Goal: Information Seeking & Learning: Learn about a topic

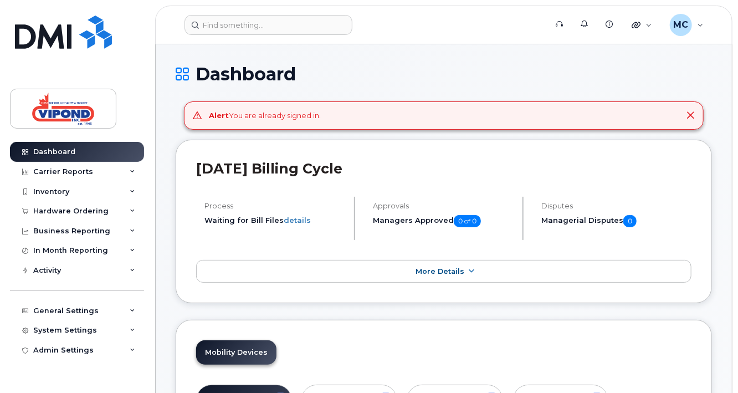
click at [692, 118] on icon at bounding box center [690, 115] width 9 height 9
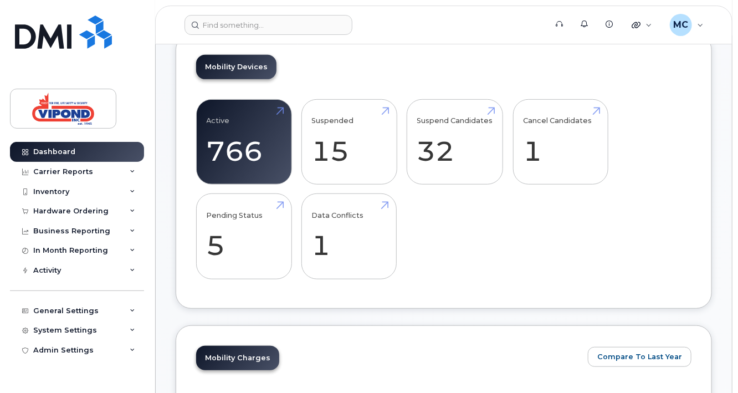
scroll to position [249, 0]
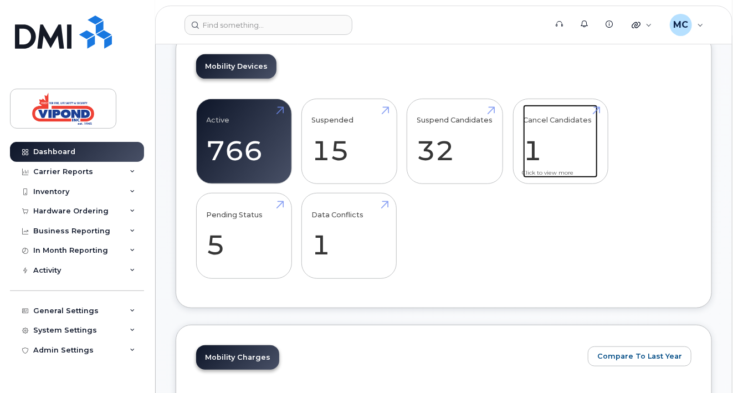
click at [538, 142] on link "Cancel Candidates 1" at bounding box center [560, 141] width 75 height 73
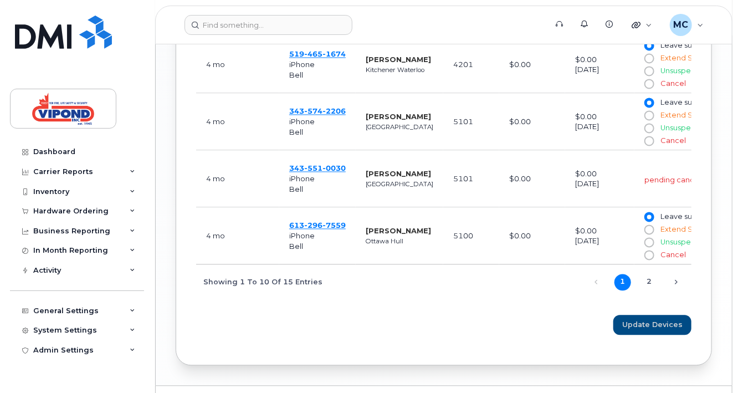
scroll to position [876, 0]
click at [653, 291] on link "2" at bounding box center [649, 282] width 17 height 17
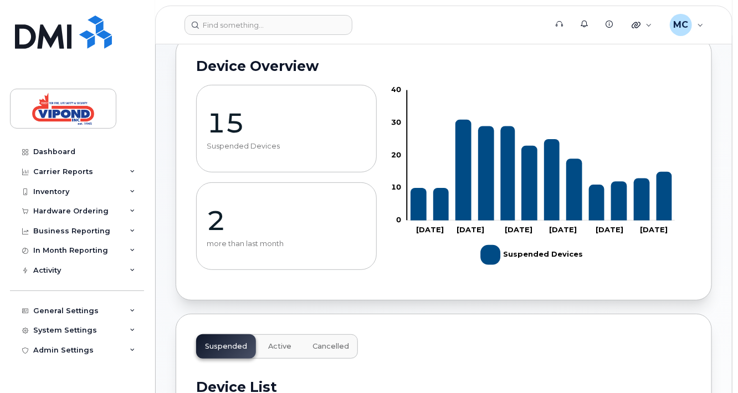
scroll to position [0, 0]
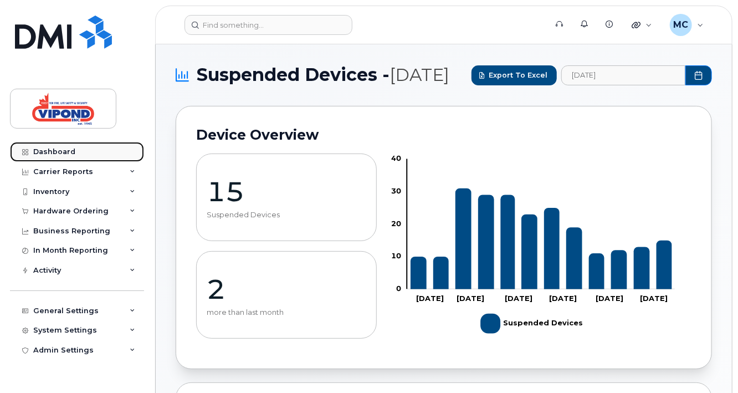
click at [52, 150] on div "Dashboard" at bounding box center [54, 151] width 42 height 9
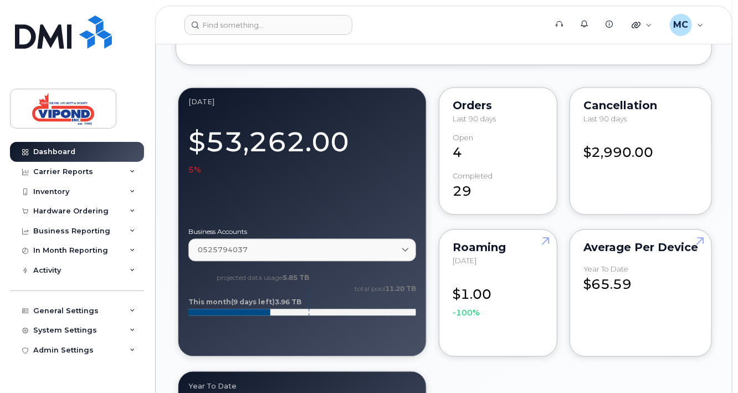
scroll to position [845, 0]
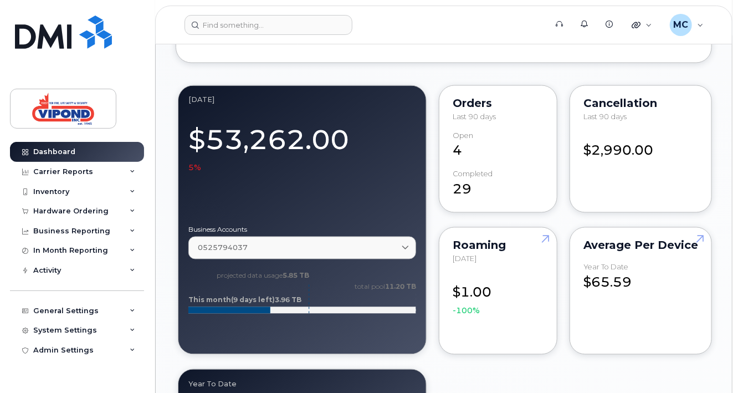
click at [192, 169] on span "5%" at bounding box center [194, 167] width 13 height 11
click at [263, 154] on div "$53,262.00 5%" at bounding box center [302, 145] width 228 height 55
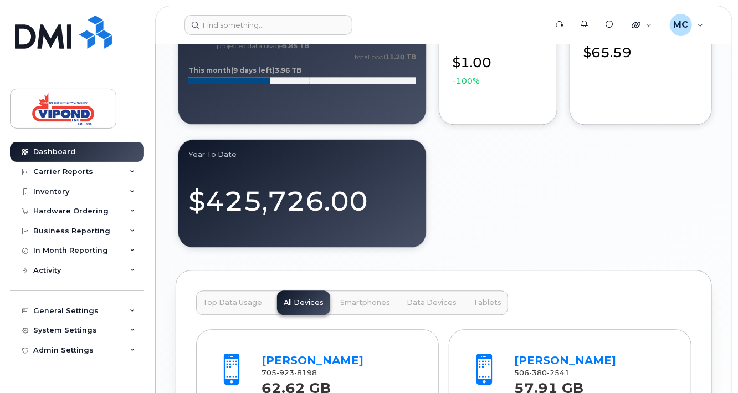
scroll to position [1074, 0]
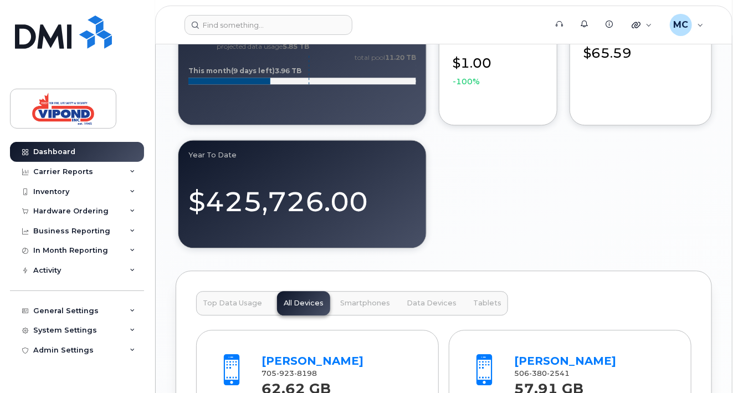
click at [216, 303] on span "Top Data Usage" at bounding box center [232, 303] width 59 height 9
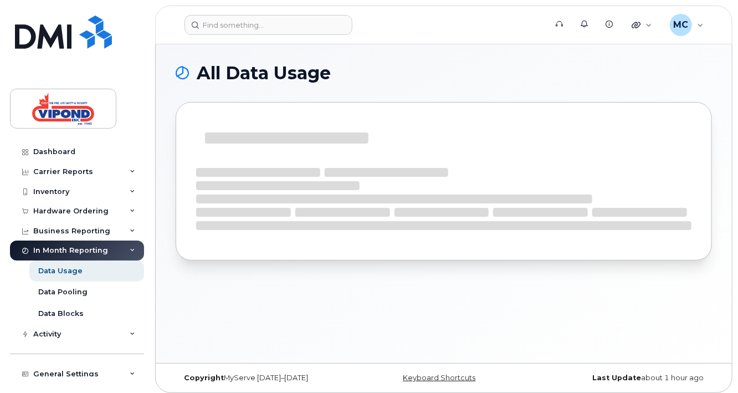
click at [377, 73] on h1 "All Data Usage" at bounding box center [441, 73] width 531 height 18
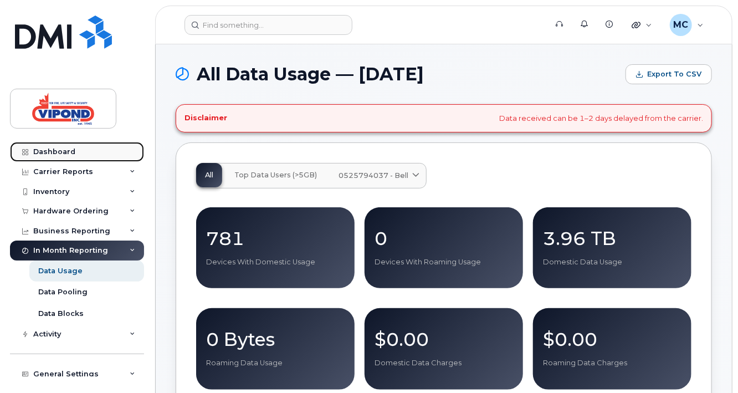
click at [65, 150] on div "Dashboard" at bounding box center [54, 151] width 42 height 9
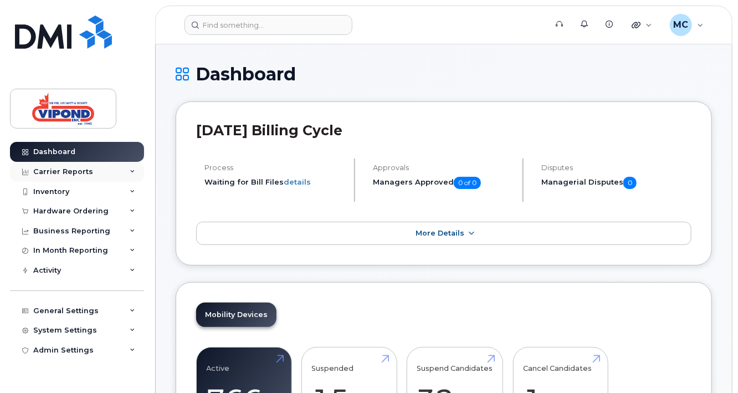
click at [63, 168] on div "Carrier Reports" at bounding box center [63, 171] width 60 height 9
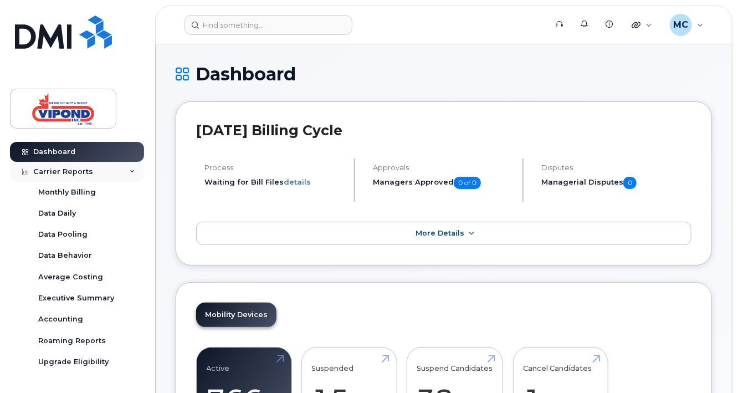
click at [69, 171] on div "Carrier Reports" at bounding box center [63, 171] width 60 height 9
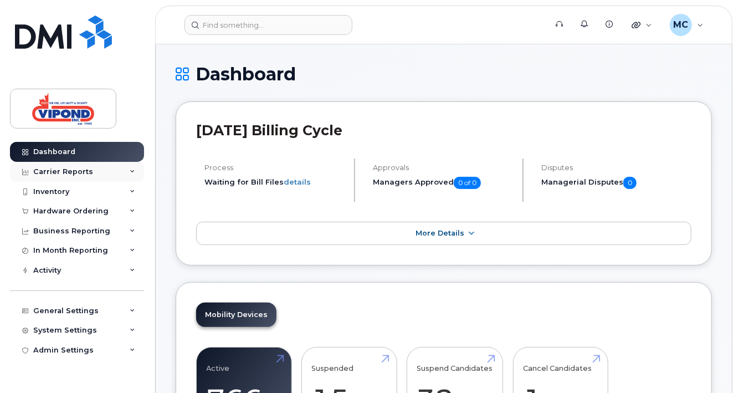
click at [61, 166] on div "Carrier Reports" at bounding box center [77, 172] width 134 height 20
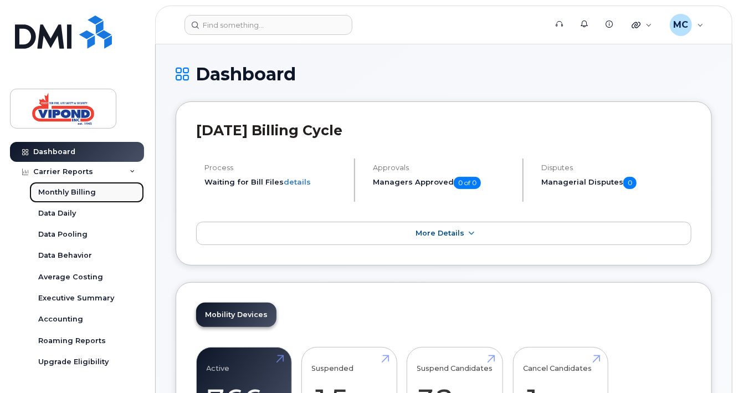
click at [62, 189] on div "Monthly Billing" at bounding box center [67, 192] width 58 height 10
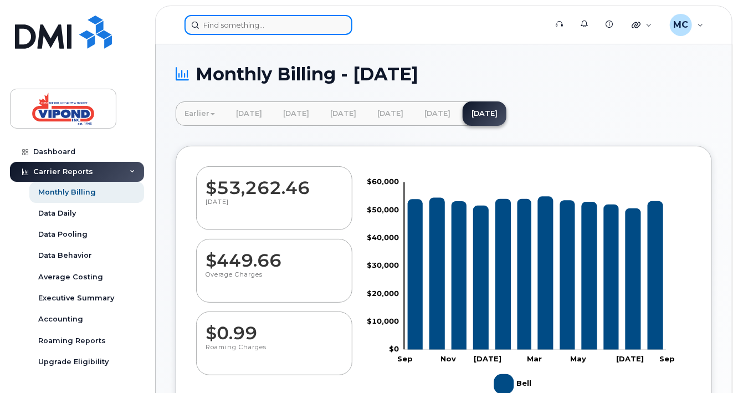
click at [258, 25] on input at bounding box center [269, 25] width 168 height 20
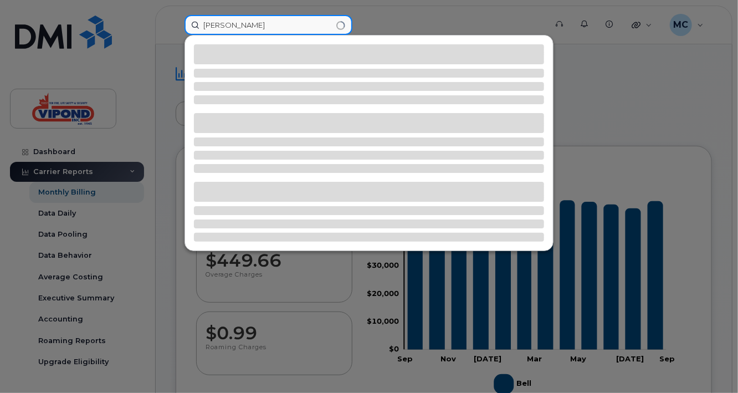
type input "[PERSON_NAME]"
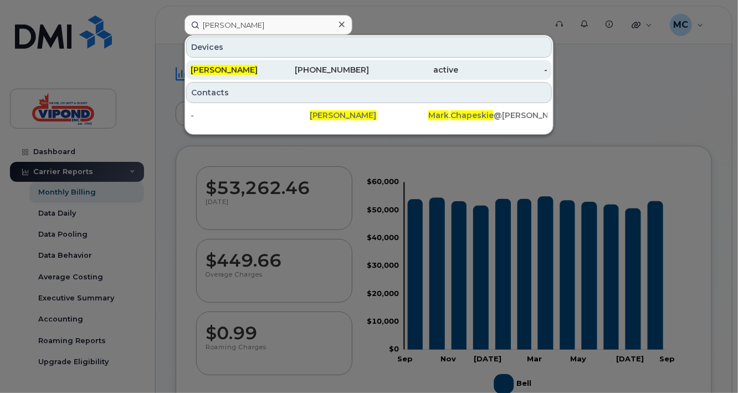
click at [256, 68] on div "[PERSON_NAME]" at bounding box center [235, 69] width 89 height 11
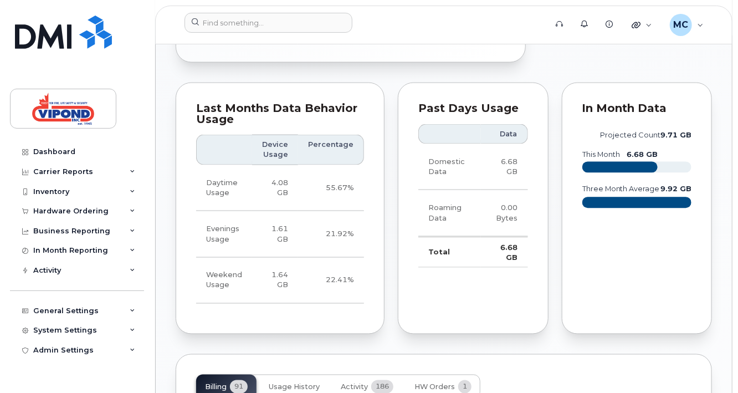
scroll to position [964, 0]
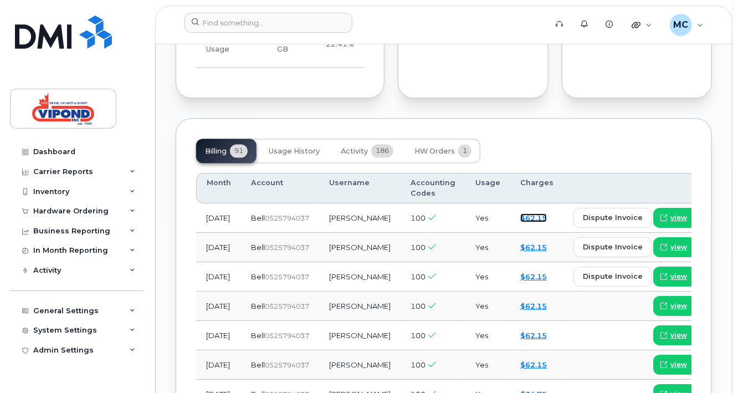
click at [520, 222] on link "$62.15" at bounding box center [533, 217] width 27 height 9
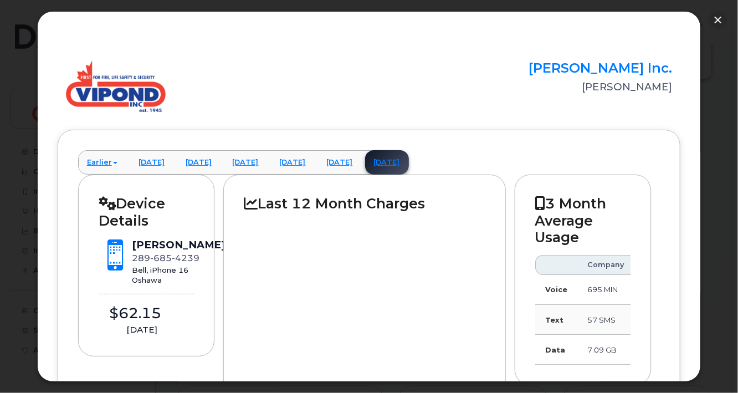
scroll to position [348, 0]
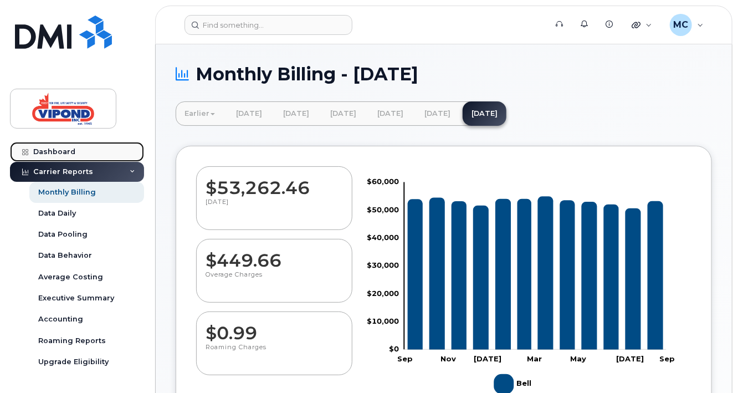
click at [58, 152] on div "Dashboard" at bounding box center [54, 151] width 42 height 9
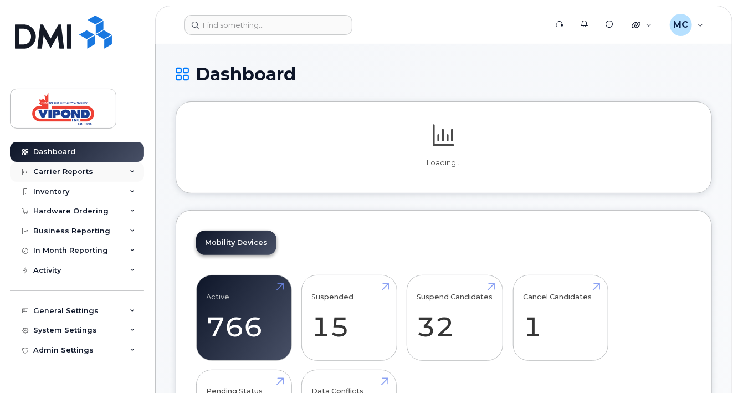
click at [71, 175] on div "Carrier Reports" at bounding box center [63, 171] width 60 height 9
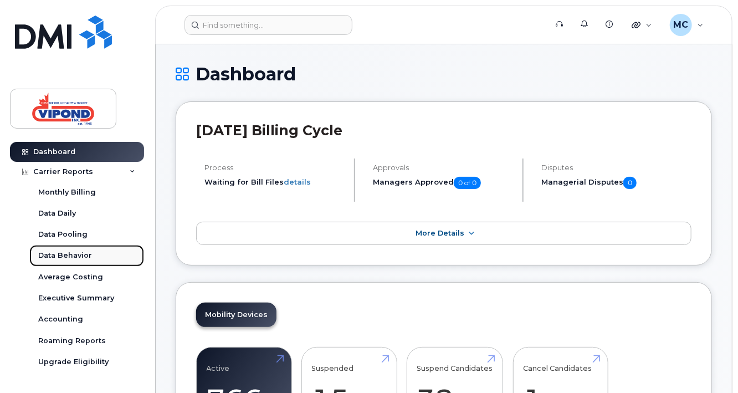
click at [67, 256] on div "Data Behavior" at bounding box center [65, 256] width 54 height 10
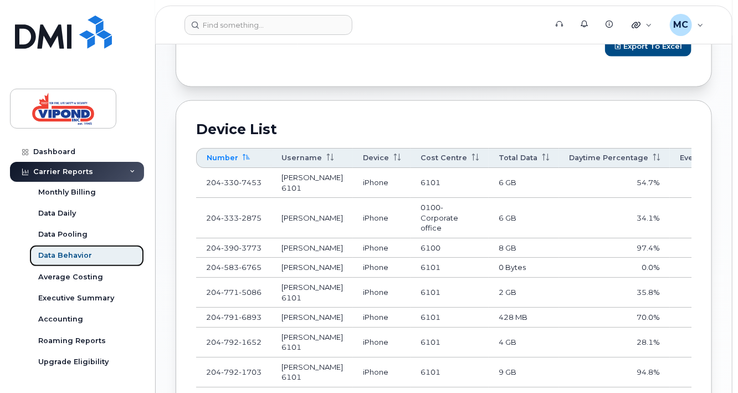
scroll to position [588, 0]
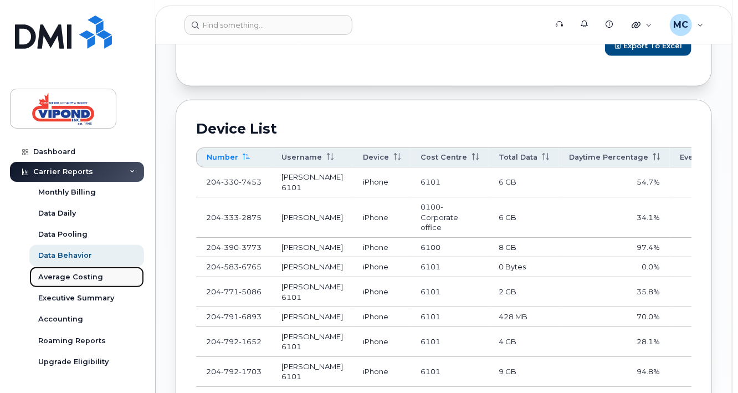
click at [71, 279] on div "Average Costing" at bounding box center [70, 277] width 65 height 10
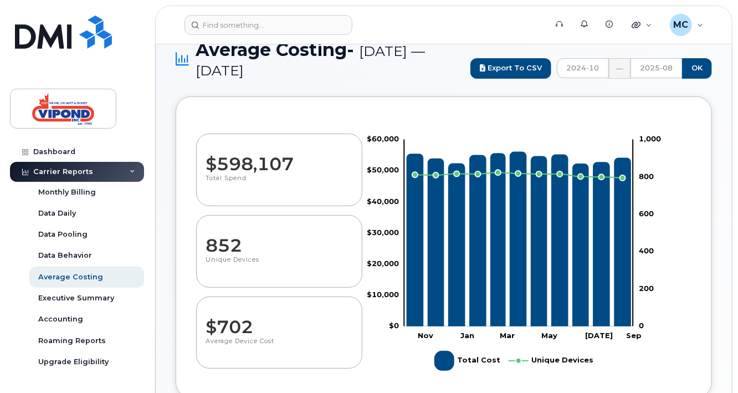
select select "100"
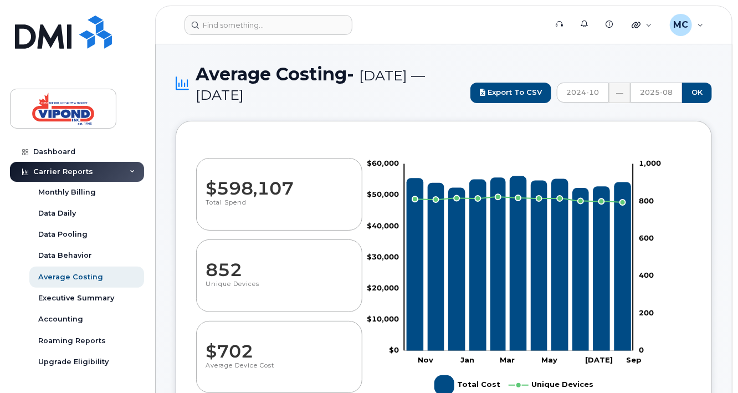
click at [393, 98] on span "Average Costing - [DATE] — [DATE]" at bounding box center [330, 83] width 269 height 39
click at [257, 187] on dd "$598,107" at bounding box center [279, 182] width 146 height 31
click at [369, 103] on div "Average Costing - October 2024 — August 2025 Export to CSV 2024-10 — 2025-08 OK" at bounding box center [444, 92] width 537 height 57
click at [62, 200] on link "Monthly Billing" at bounding box center [86, 192] width 115 height 21
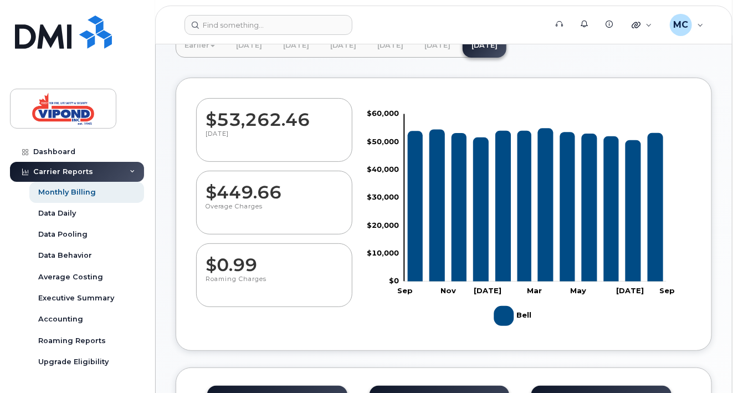
scroll to position [85, 0]
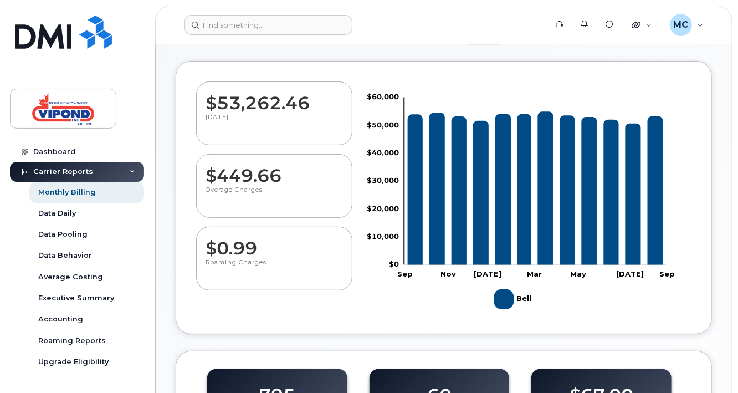
click at [238, 176] on dd "$449.66" at bounding box center [274, 170] width 137 height 31
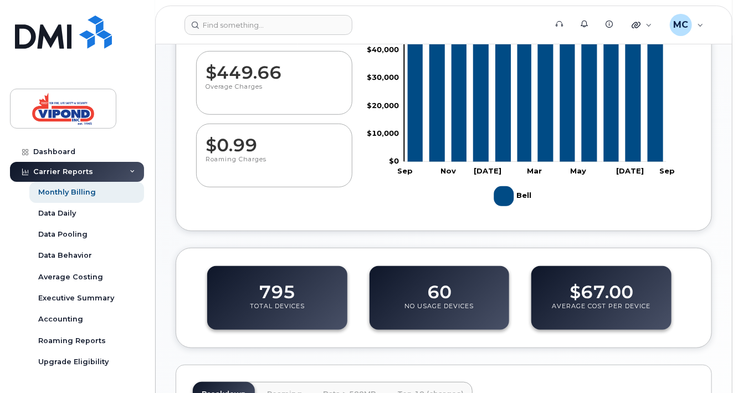
scroll to position [190, 0]
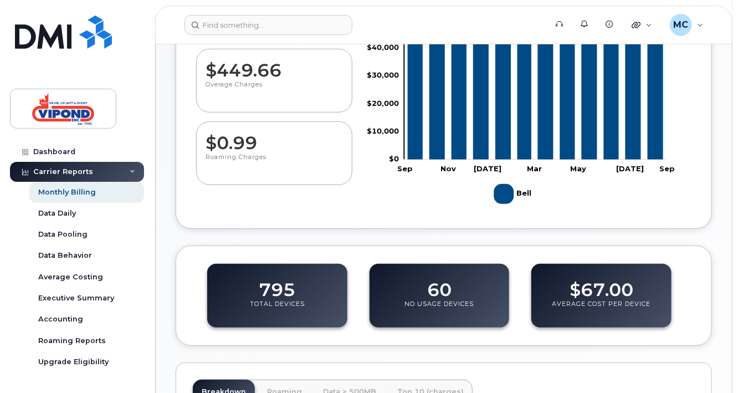
click at [442, 289] on dd "60" at bounding box center [439, 284] width 24 height 31
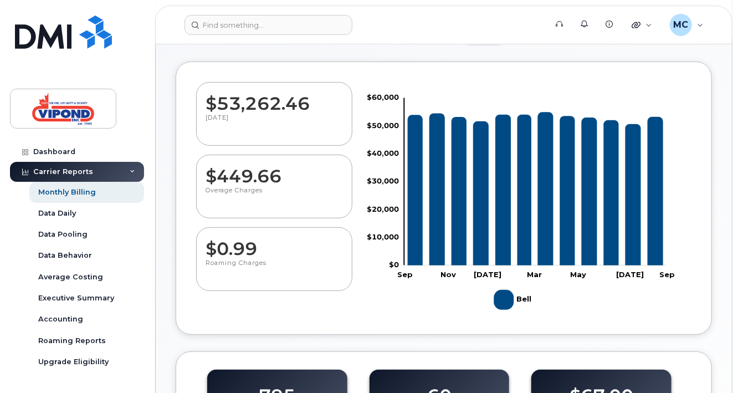
scroll to position [0, 0]
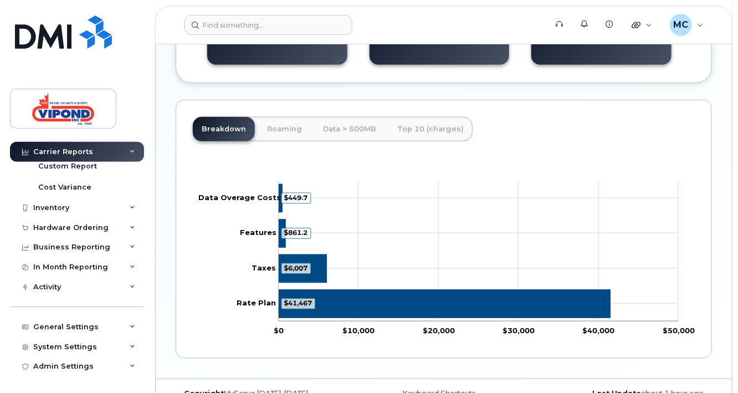
scroll to position [472, 0]
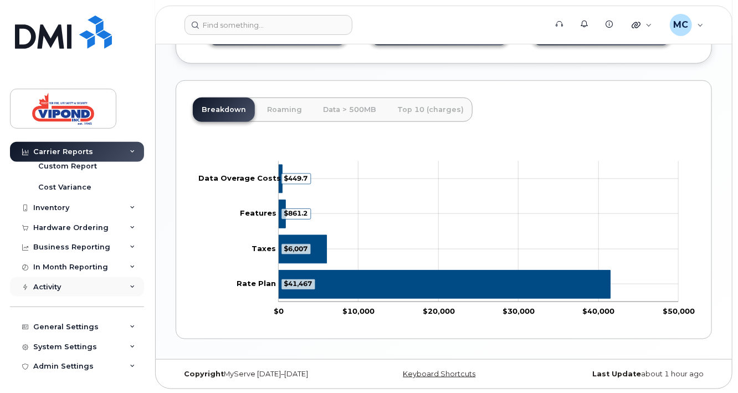
click at [57, 290] on div "Activity" at bounding box center [77, 287] width 134 height 20
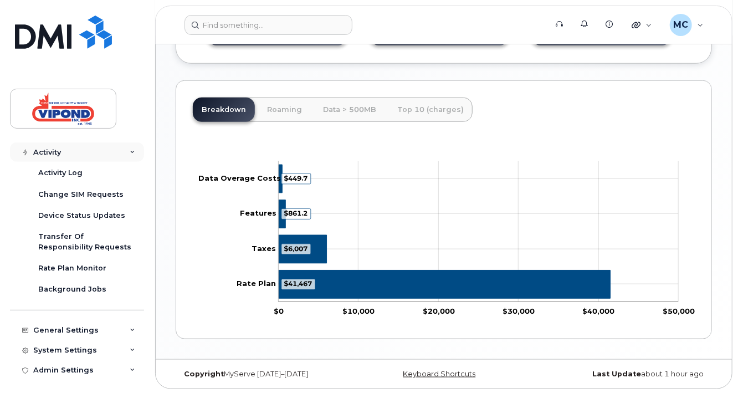
scroll to position [418, 0]
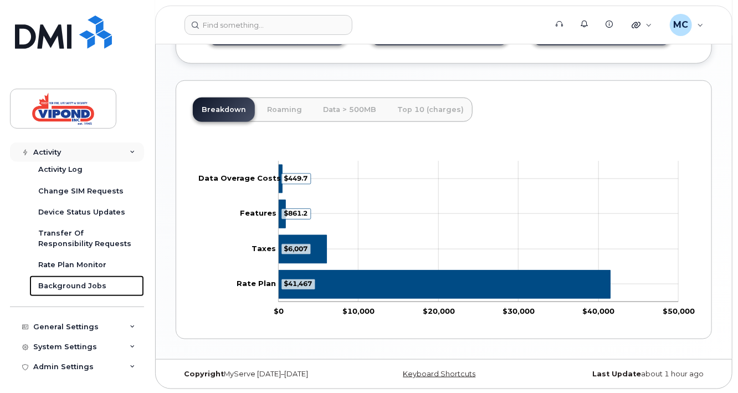
click at [57, 290] on div "Background Jobs" at bounding box center [72, 286] width 68 height 10
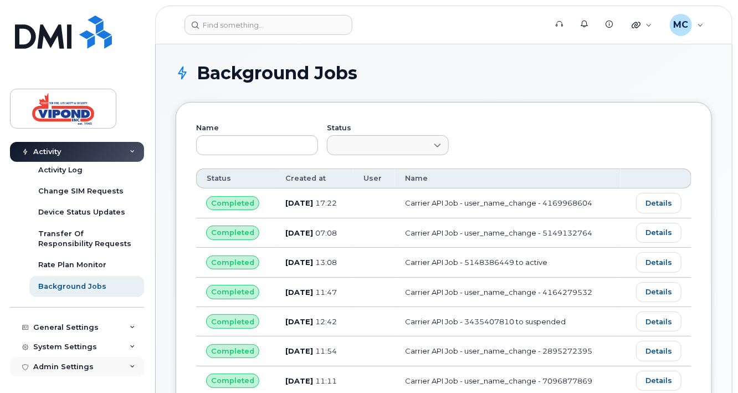
click at [63, 361] on div "Admin Settings" at bounding box center [77, 367] width 134 height 20
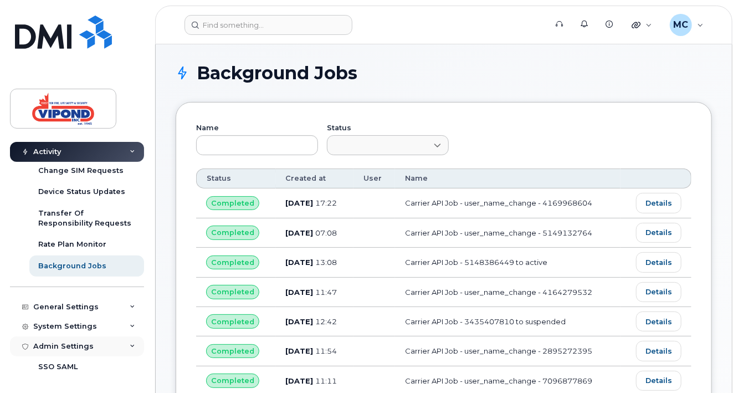
scroll to position [206, 0]
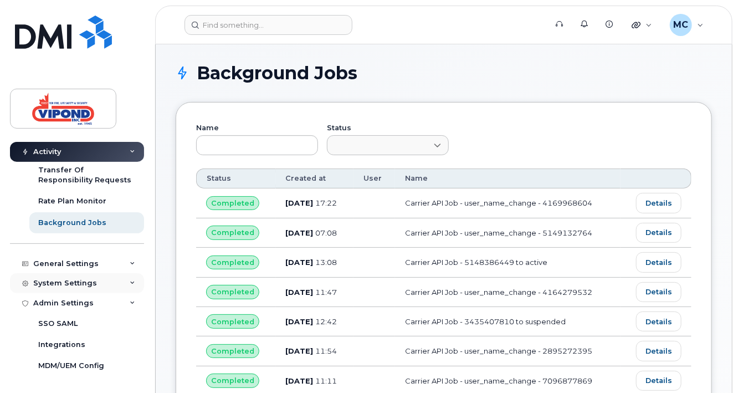
click at [60, 288] on div "System Settings" at bounding box center [77, 283] width 134 height 20
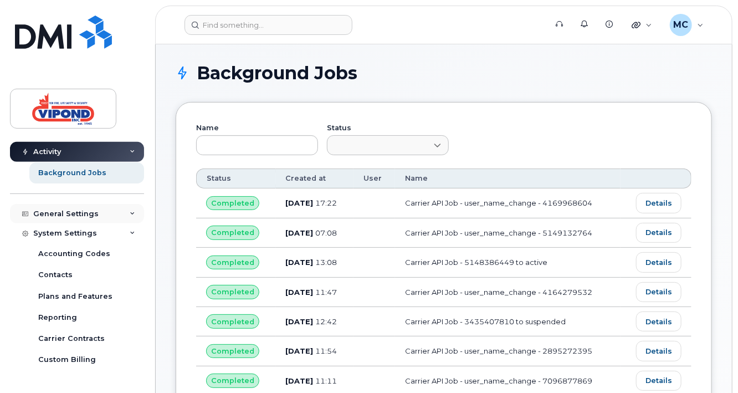
scroll to position [255, 0]
click at [65, 205] on div "General Settings" at bounding box center [77, 215] width 134 height 20
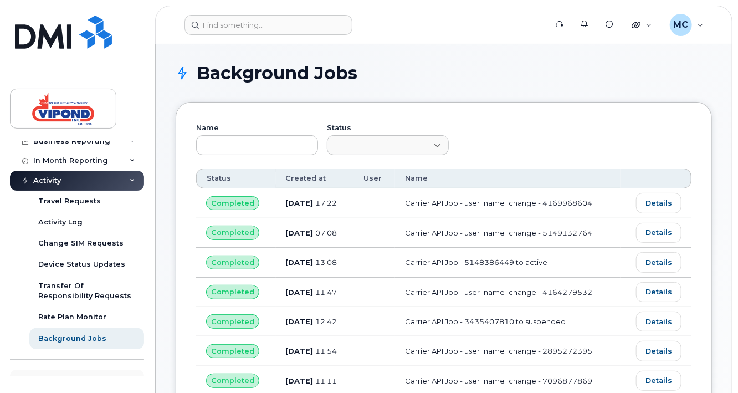
scroll to position [0, 0]
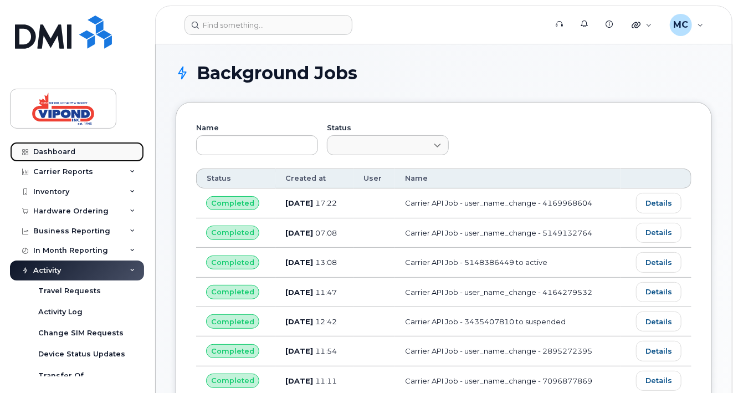
click at [50, 154] on div "Dashboard" at bounding box center [54, 151] width 42 height 9
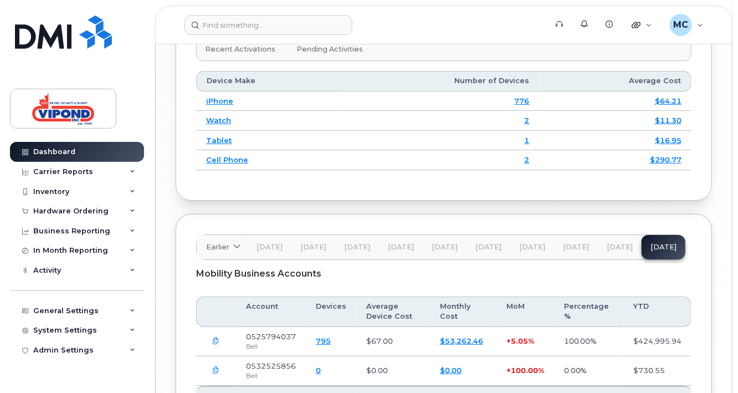
scroll to position [1684, 0]
click at [218, 368] on icon "button" at bounding box center [216, 371] width 7 height 7
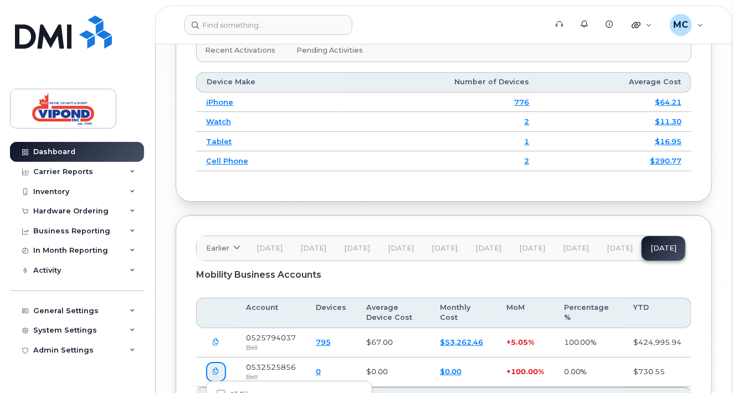
click at [288, 218] on div "Earlier [DATE] September August July June May April March February January [DAT…" at bounding box center [444, 322] width 537 height 215
click at [65, 171] on div "Carrier Reports" at bounding box center [63, 171] width 60 height 9
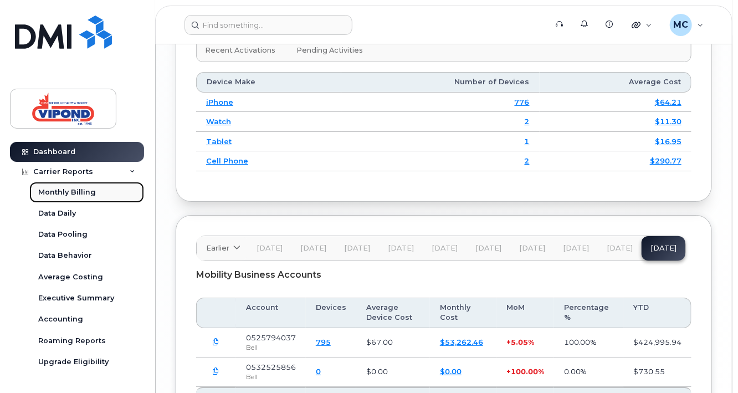
click at [65, 190] on div "Monthly Billing" at bounding box center [67, 192] width 58 height 10
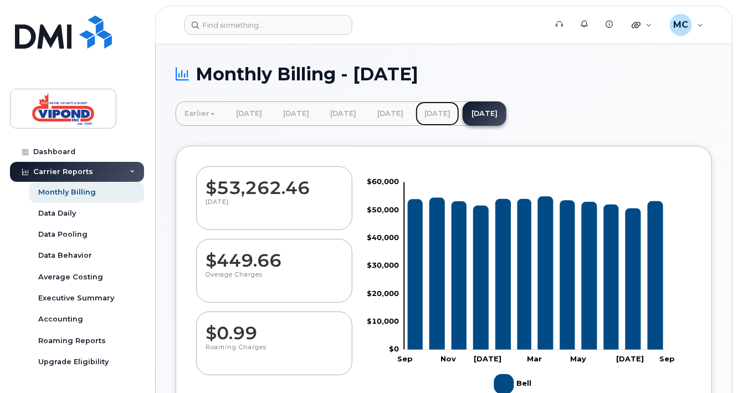
click at [459, 122] on link "July 2025" at bounding box center [438, 113] width 44 height 24
click at [459, 114] on link "July 2025" at bounding box center [438, 113] width 44 height 24
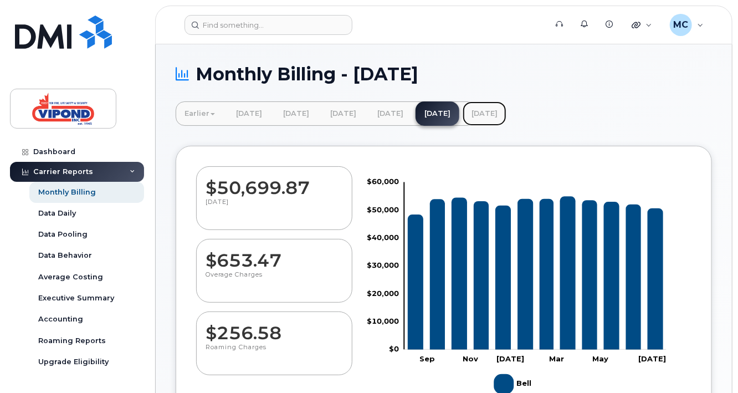
click at [507, 114] on link "[DATE]" at bounding box center [485, 113] width 44 height 24
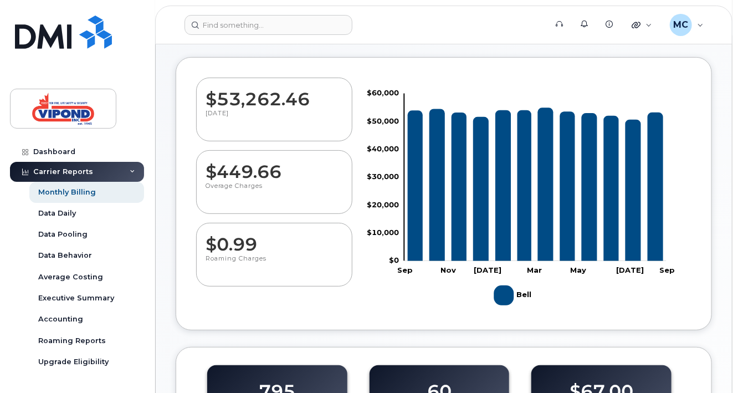
scroll to position [98, 0]
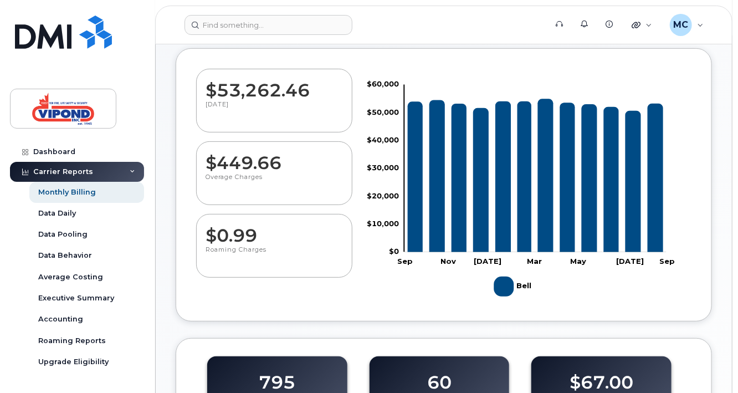
click at [166, 269] on div "Monthly Billing - [DATE] Earlier [DATE] [DATE] [DATE] [DATE] [DATE] [DATE] [DAT…" at bounding box center [444, 340] width 576 height 787
click at [59, 256] on div "Data Behavior" at bounding box center [65, 256] width 54 height 10
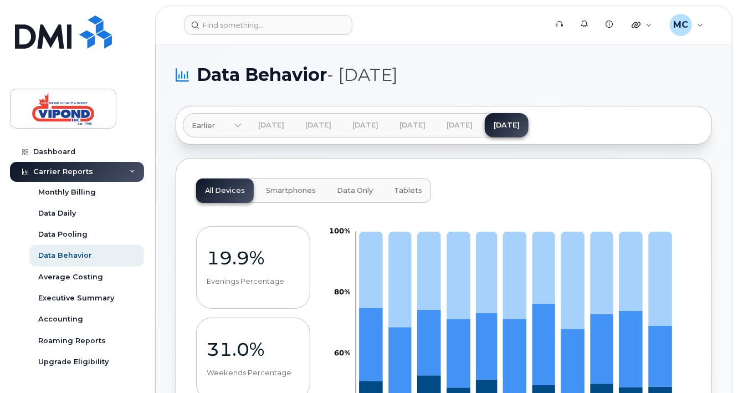
click at [53, 279] on div "Average Costing" at bounding box center [70, 277] width 65 height 10
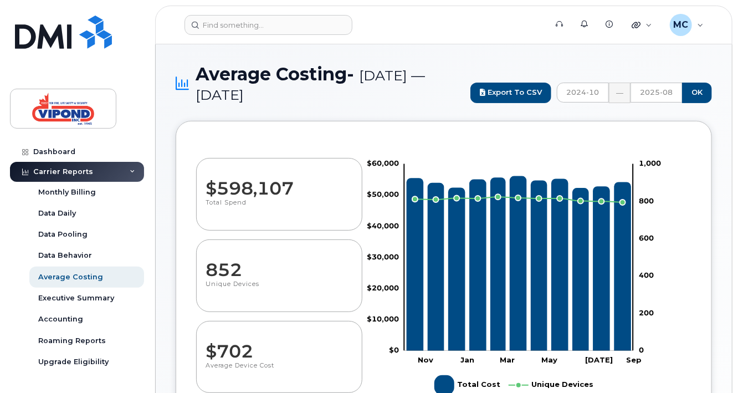
select select "100"
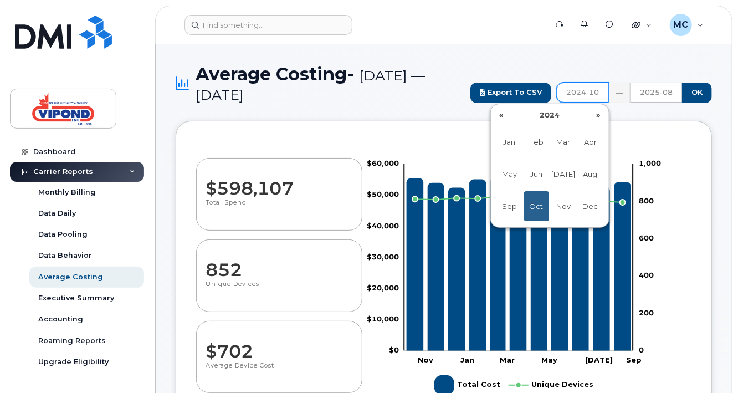
click at [588, 91] on input "2024-10" at bounding box center [583, 93] width 52 height 20
click at [585, 180] on span "Aug" at bounding box center [590, 174] width 25 height 30
type input "2024-08"
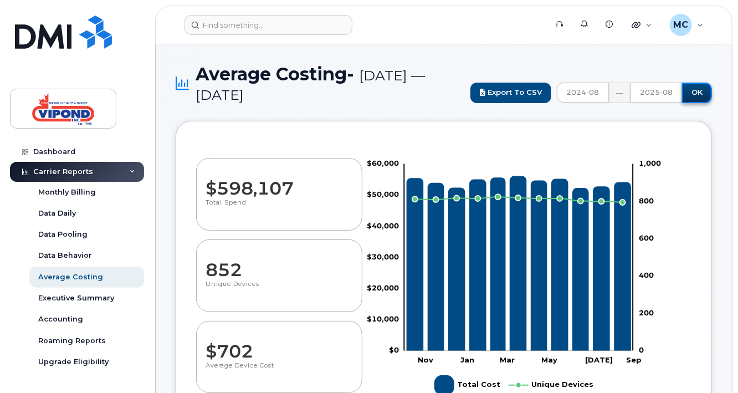
click at [698, 94] on input "OK" at bounding box center [697, 93] width 30 height 21
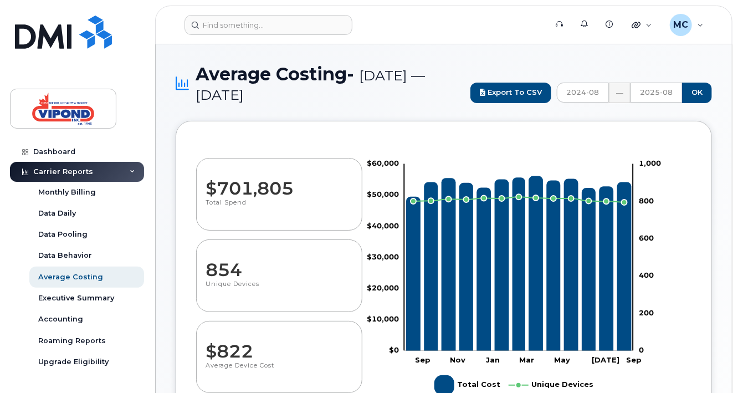
select select "100"
click at [350, 116] on div "Average Costing - [DATE] — [DATE] Export to CSV 2024-08 — 2025-08 OK" at bounding box center [444, 92] width 537 height 57
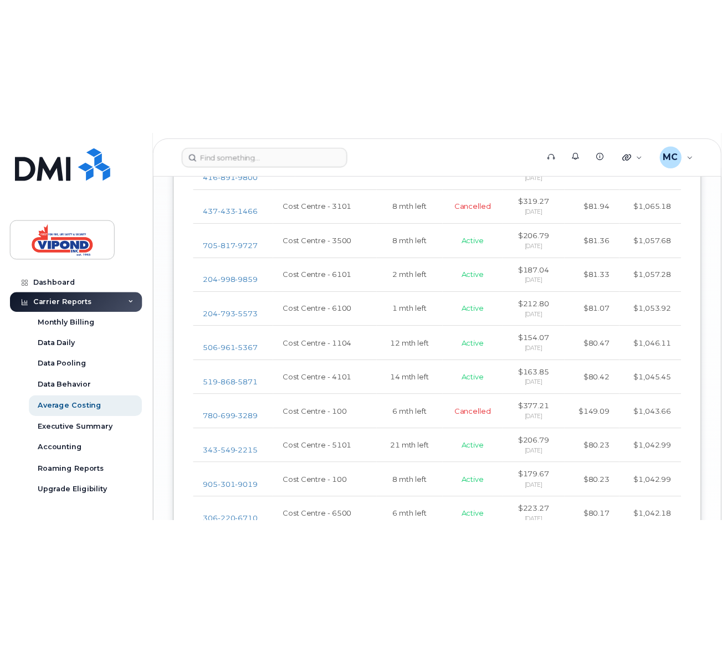
scroll to position [3025, 0]
